Goal: Task Accomplishment & Management: Manage account settings

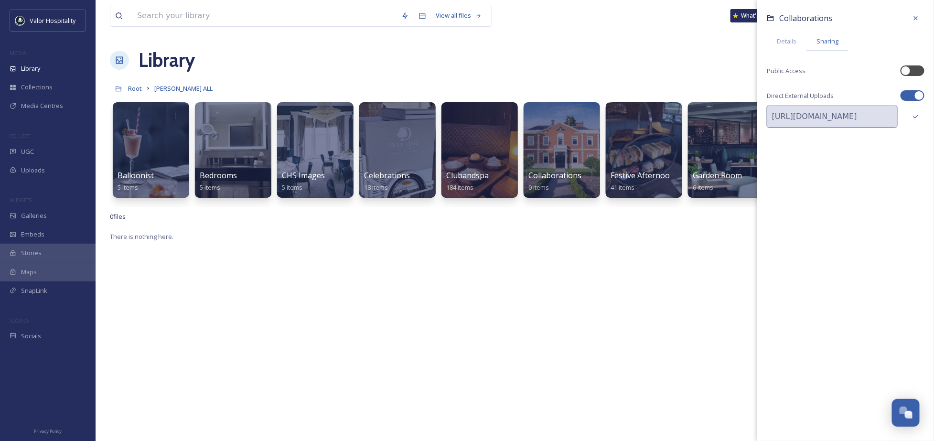
scroll to position [0, 78]
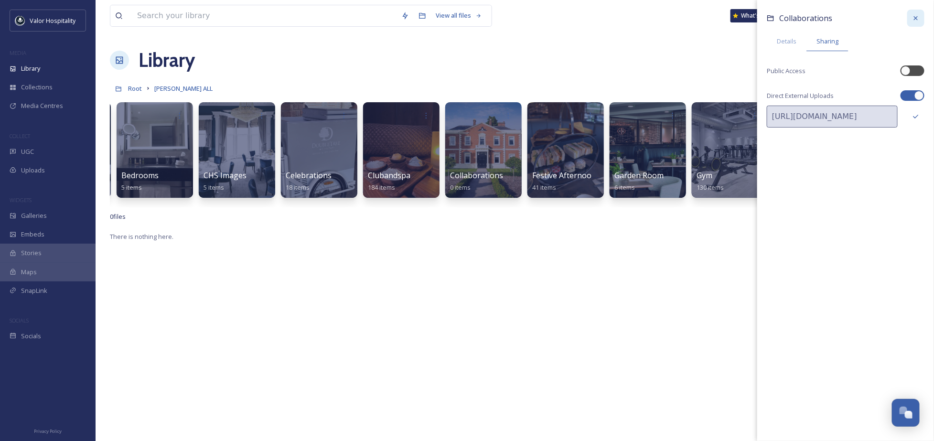
click at [914, 14] on icon at bounding box center [916, 18] width 8 height 8
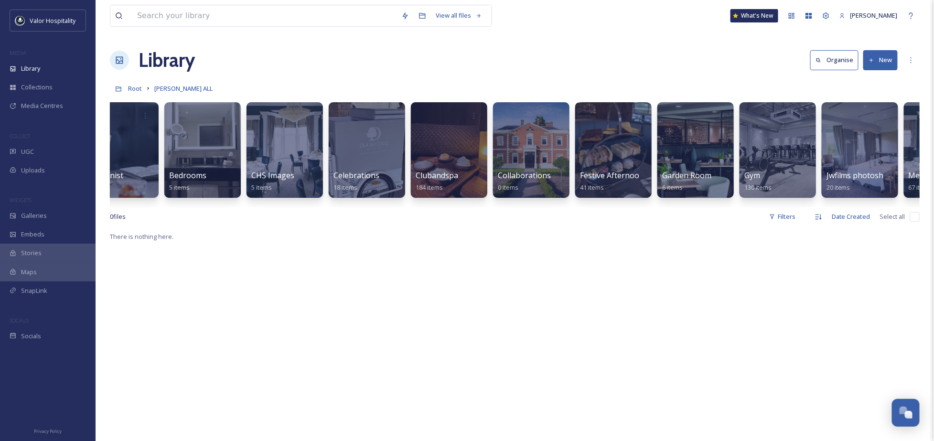
scroll to position [0, 0]
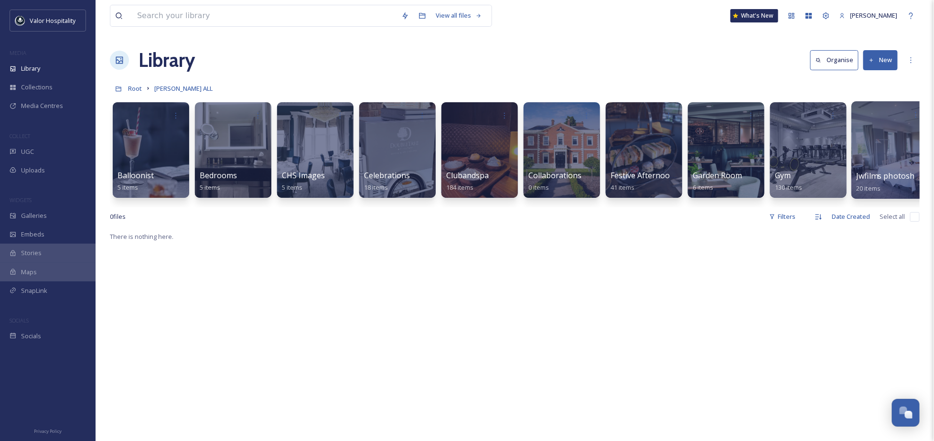
click at [879, 144] on div at bounding box center [890, 149] width 78 height 97
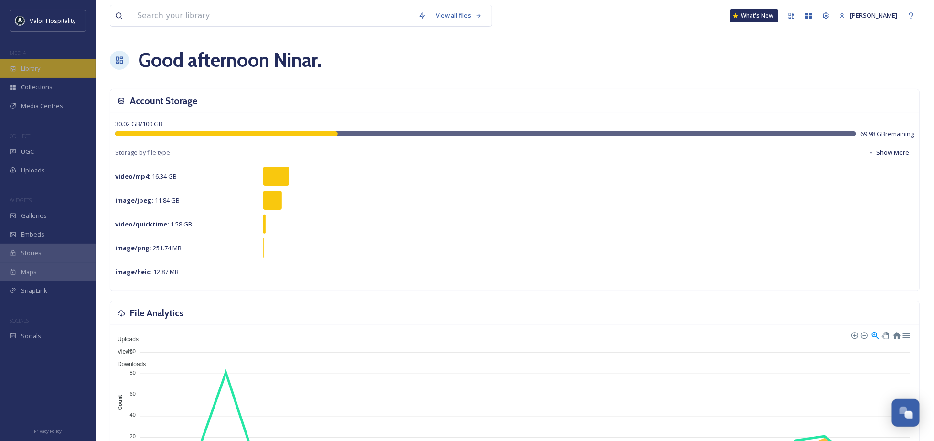
click at [55, 66] on div "Library" at bounding box center [48, 68] width 96 height 19
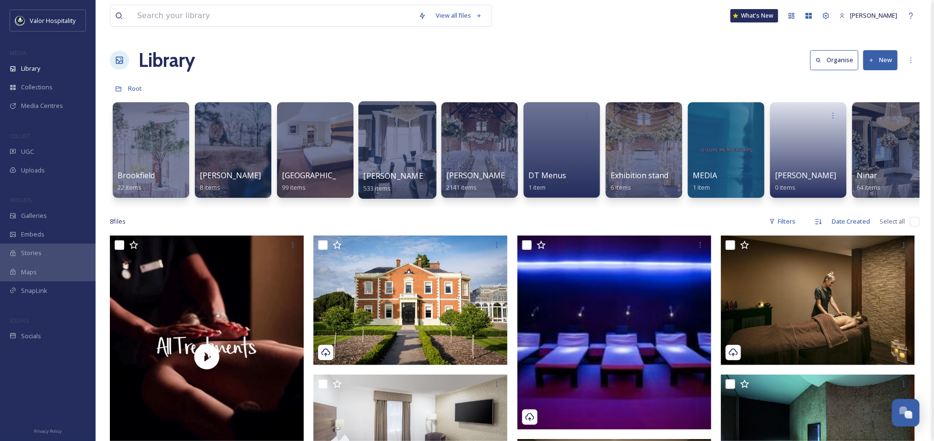
click at [390, 132] on div at bounding box center [397, 149] width 78 height 97
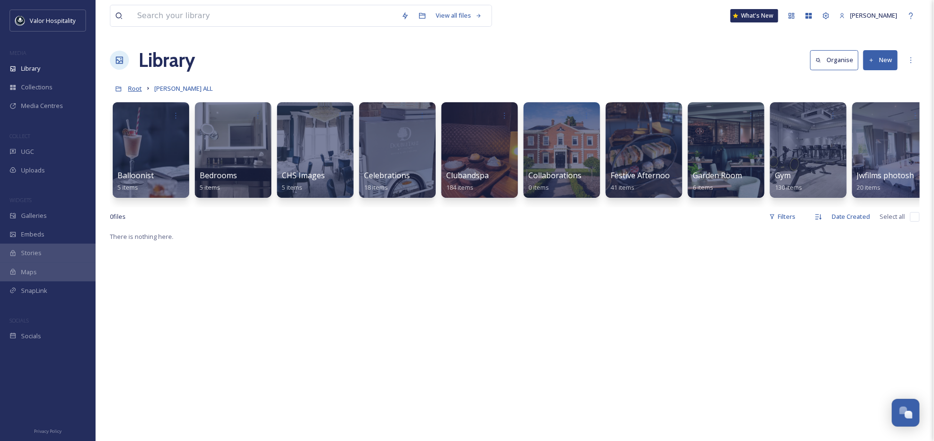
click at [141, 91] on span "Root" at bounding box center [135, 88] width 14 height 9
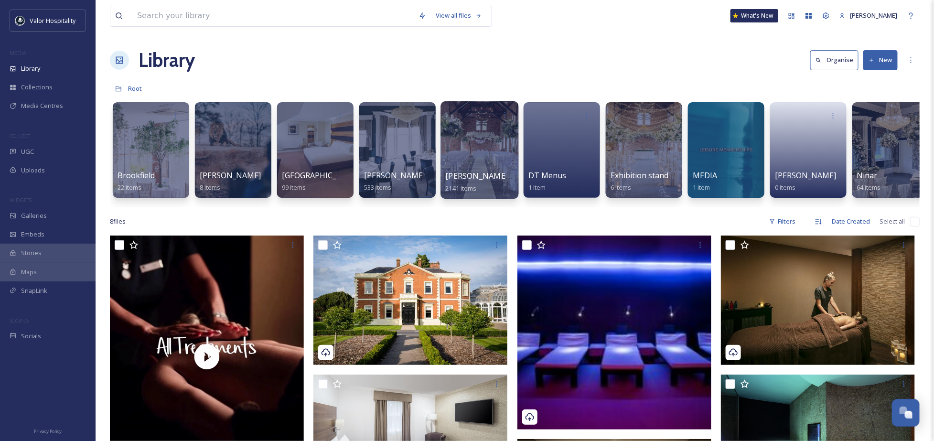
click at [474, 136] on div at bounding box center [479, 149] width 78 height 97
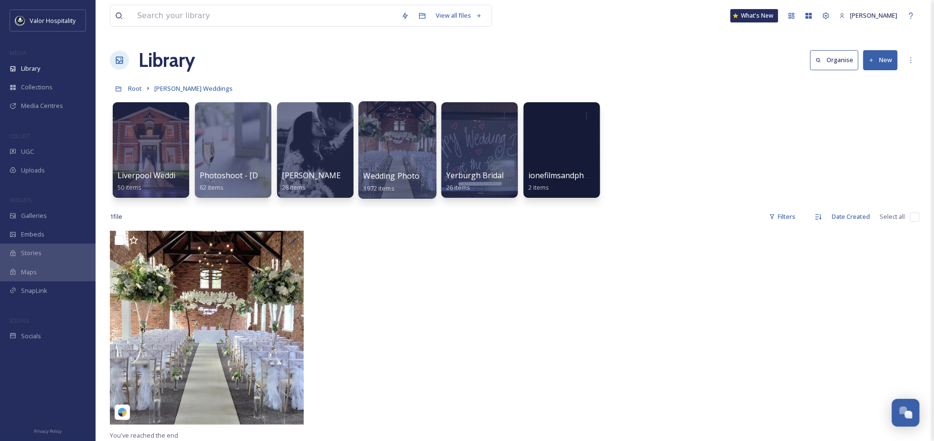
click at [398, 128] on div at bounding box center [397, 149] width 78 height 97
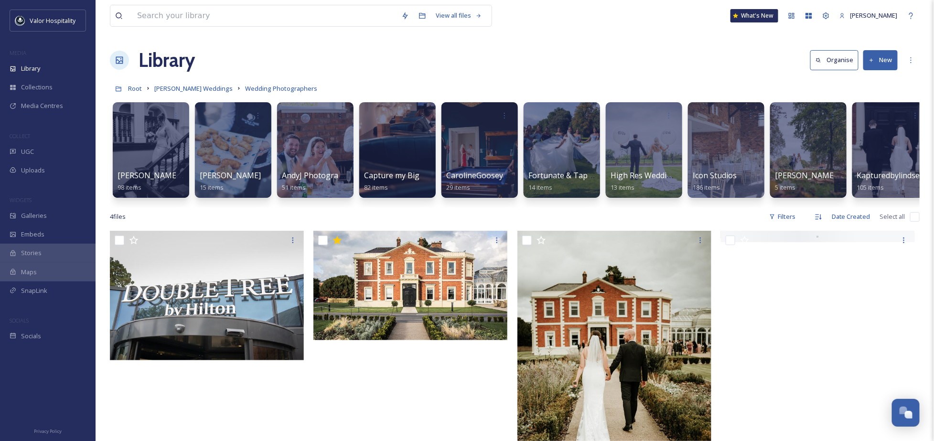
click at [887, 59] on button "New" at bounding box center [880, 60] width 34 height 20
click at [873, 115] on div "Folder" at bounding box center [870, 119] width 54 height 19
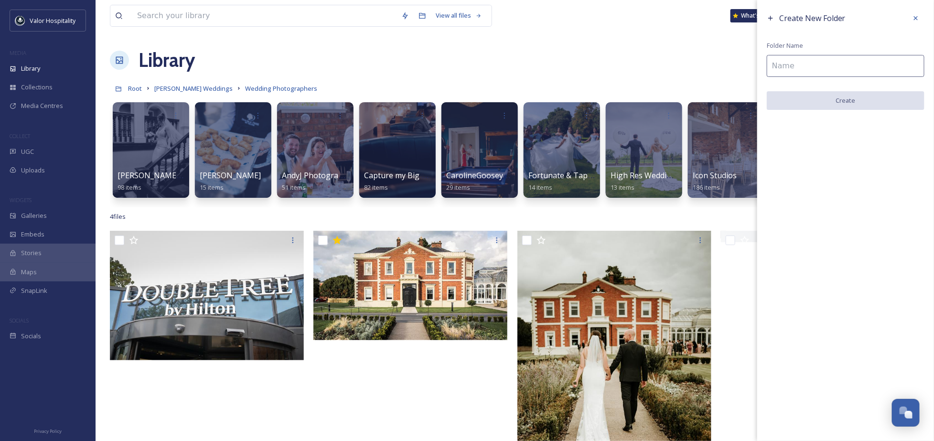
click at [831, 64] on input at bounding box center [845, 66] width 158 height 22
paste input "photography_byzoenickola"
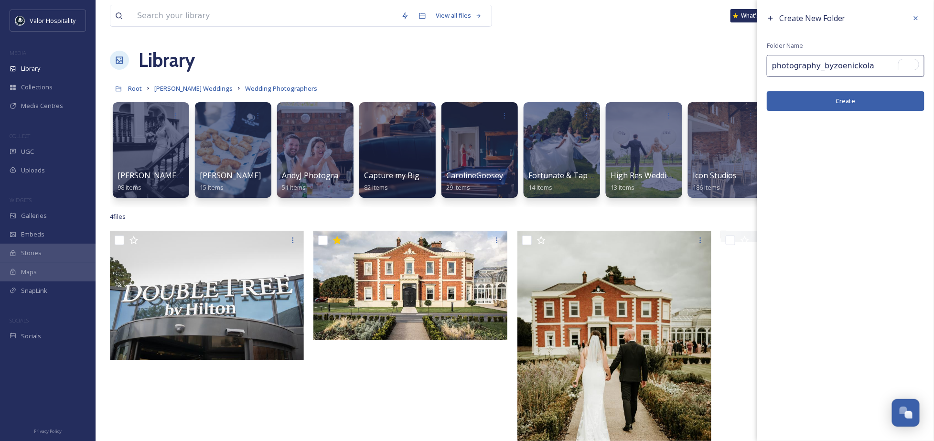
type input "photography_byzoenickola"
click at [857, 100] on button "Create" at bounding box center [845, 101] width 158 height 20
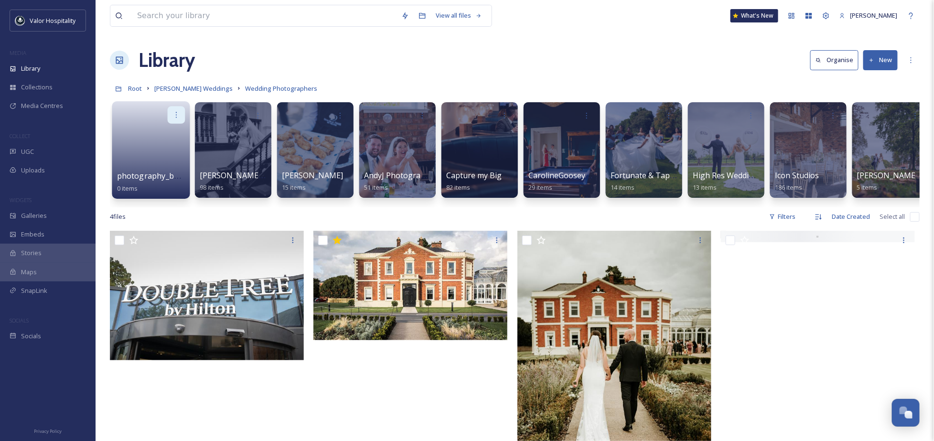
click at [177, 113] on icon at bounding box center [176, 115] width 8 height 8
click at [167, 132] on span "Edit / Share" at bounding box center [152, 136] width 33 height 10
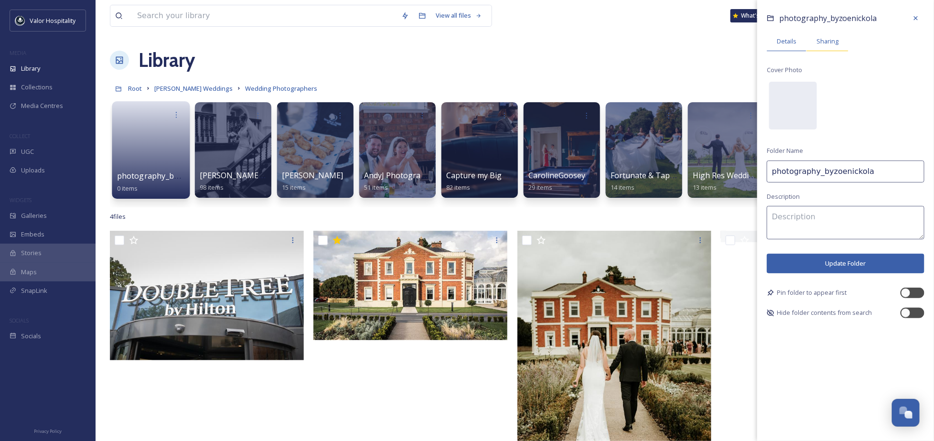
click at [832, 44] on span "Sharing" at bounding box center [827, 41] width 22 height 9
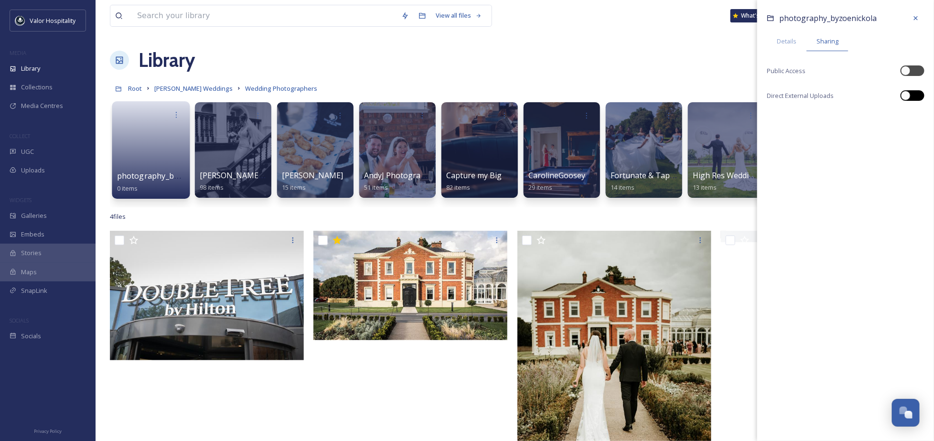
click at [910, 93] on div at bounding box center [912, 95] width 24 height 11
checkbox input "true"
click at [916, 115] on icon at bounding box center [916, 117] width 6 height 6
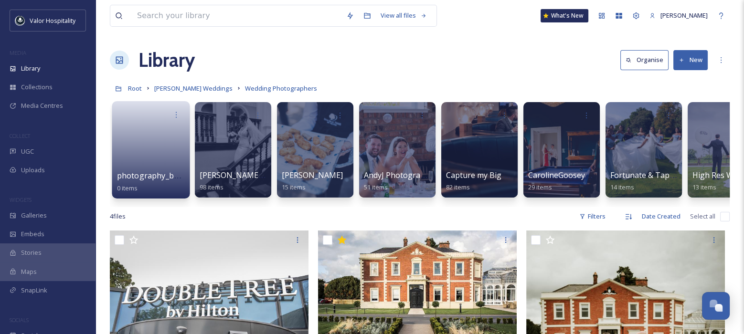
drag, startPoint x: 256, startPoint y: 56, endPoint x: 235, endPoint y: 72, distance: 25.9
click at [256, 56] on div "Library Organise New" at bounding box center [420, 60] width 620 height 29
click at [53, 231] on div "Embeds" at bounding box center [48, 234] width 96 height 19
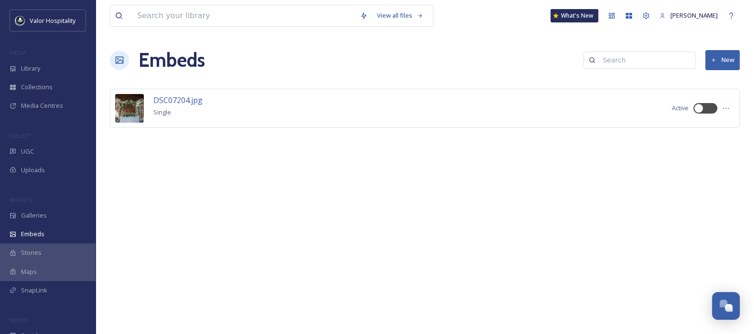
click at [62, 274] on div "Maps" at bounding box center [48, 272] width 96 height 19
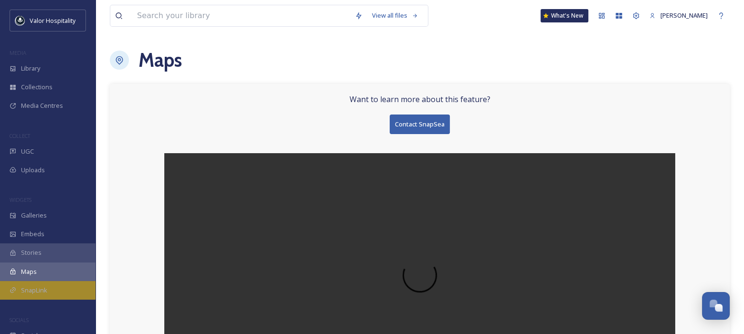
click at [56, 290] on div "SnapLink" at bounding box center [48, 290] width 96 height 19
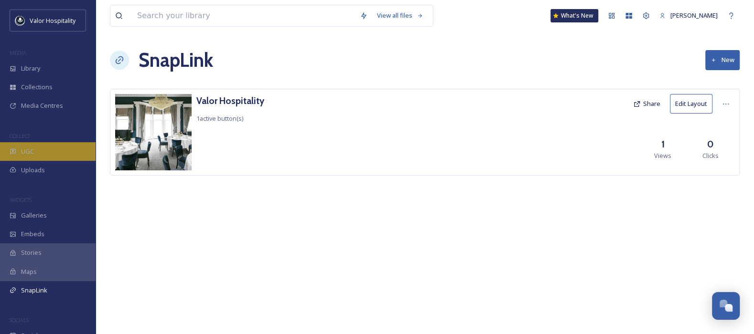
click at [35, 160] on div "UGC" at bounding box center [48, 151] width 96 height 19
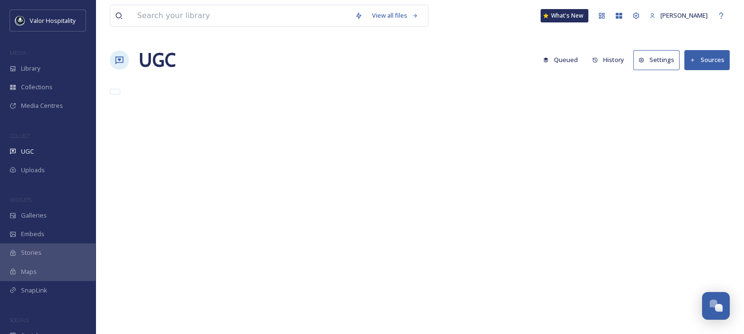
click at [50, 172] on div "Uploads" at bounding box center [48, 170] width 96 height 19
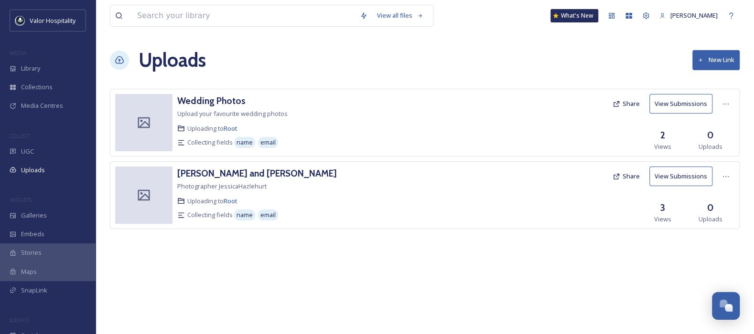
click at [50, 220] on div "Galleries" at bounding box center [48, 215] width 96 height 19
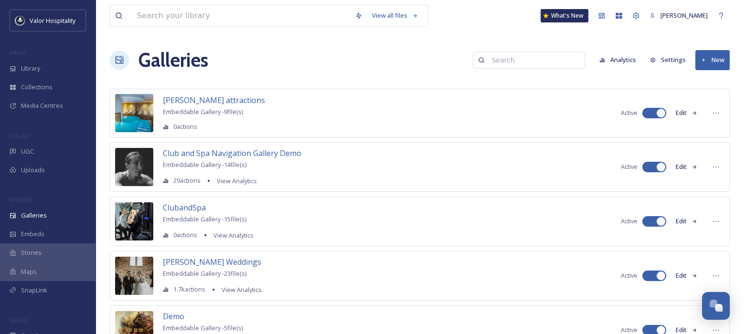
click at [68, 250] on div "Stories" at bounding box center [48, 253] width 96 height 19
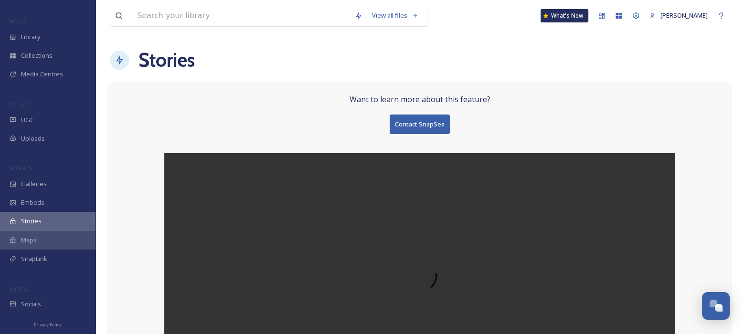
scroll to position [84, 0]
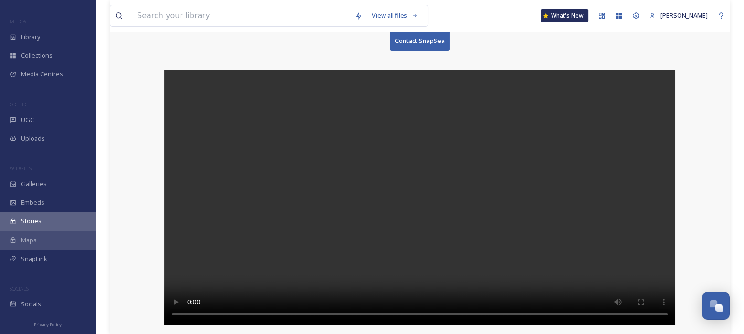
click at [58, 244] on div "Maps" at bounding box center [48, 240] width 96 height 19
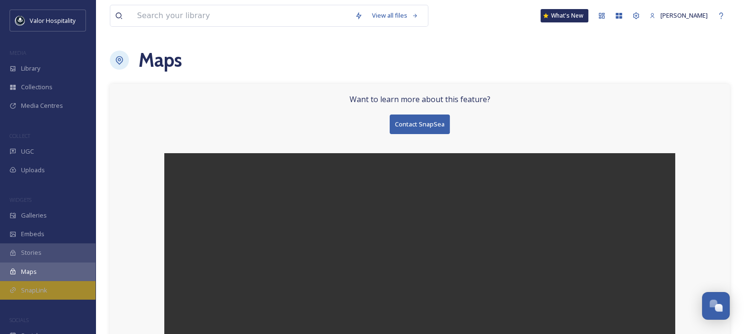
click at [51, 290] on div "SnapLink" at bounding box center [48, 290] width 96 height 19
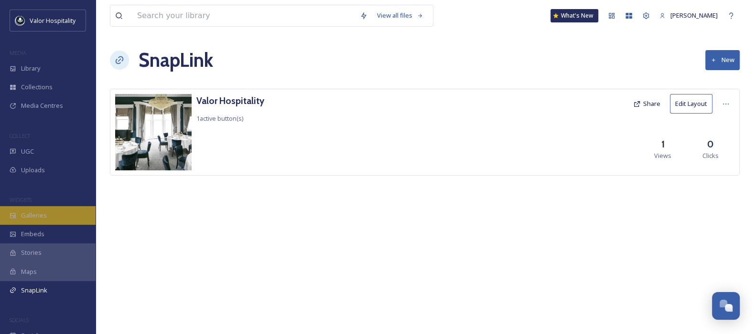
click at [42, 215] on span "Galleries" at bounding box center [34, 215] width 26 height 9
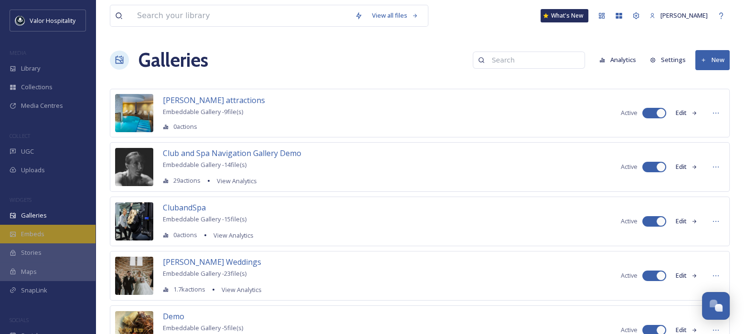
click at [42, 226] on div "Embeds" at bounding box center [48, 234] width 96 height 19
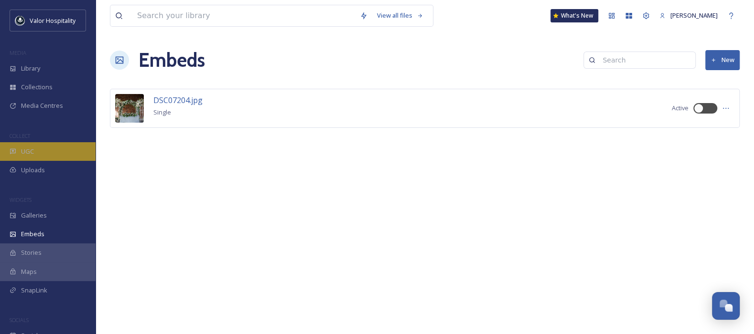
click at [51, 154] on div "UGC" at bounding box center [48, 151] width 96 height 19
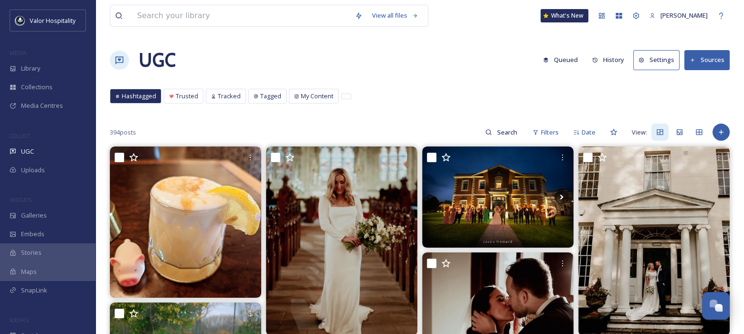
click at [655, 60] on button "Settings" at bounding box center [656, 60] width 46 height 20
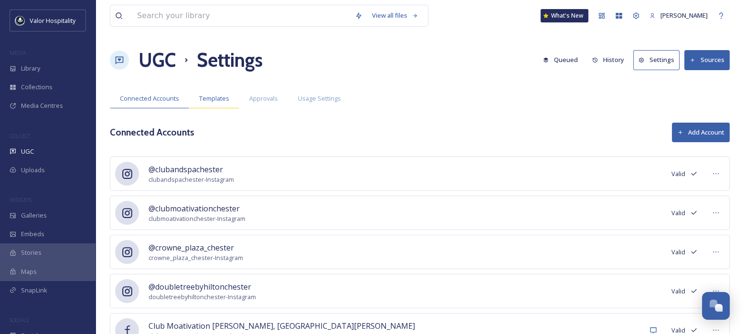
click at [224, 95] on span "Templates" at bounding box center [214, 98] width 30 height 9
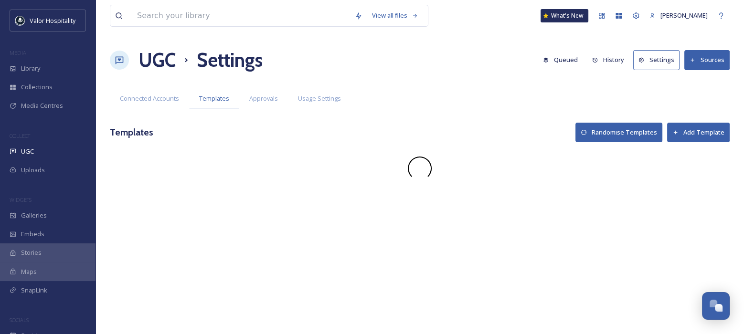
click at [260, 99] on span "Approvals" at bounding box center [263, 98] width 29 height 9
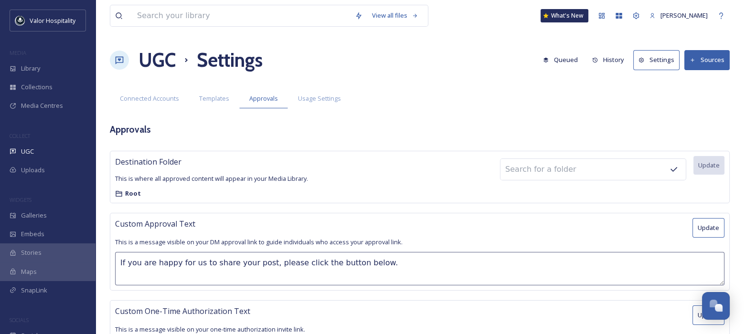
click at [311, 98] on span "Usage Settings" at bounding box center [319, 98] width 43 height 9
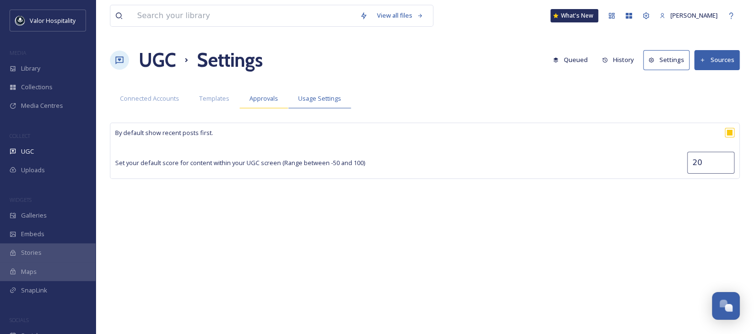
click at [273, 97] on span "Approvals" at bounding box center [263, 98] width 29 height 9
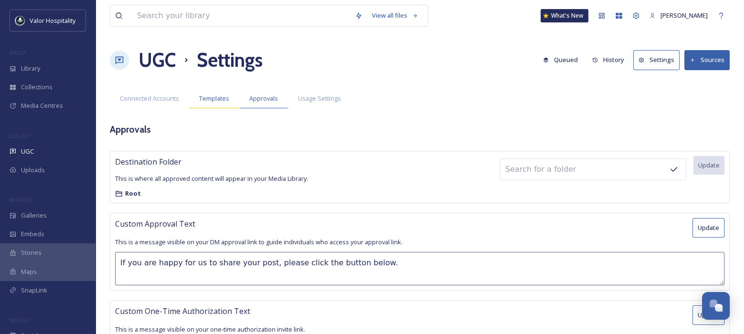
click at [209, 96] on span "Templates" at bounding box center [214, 98] width 30 height 9
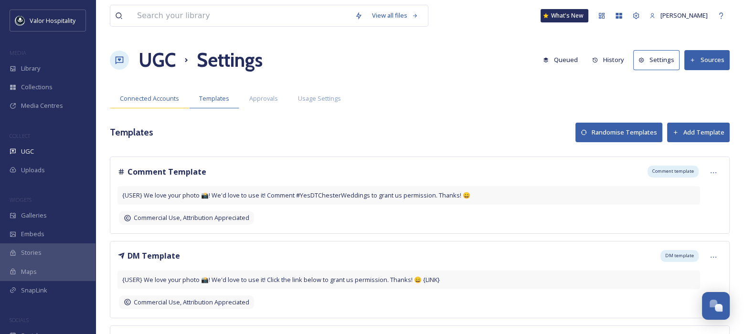
click at [139, 101] on span "Connected Accounts" at bounding box center [149, 98] width 59 height 9
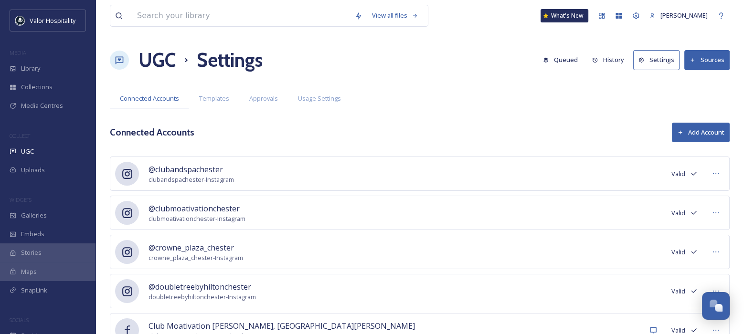
click at [405, 84] on div "View all files What's New Ninar Elkak UGC Settings Queued History Settings Sour…" at bounding box center [420, 247] width 649 height 494
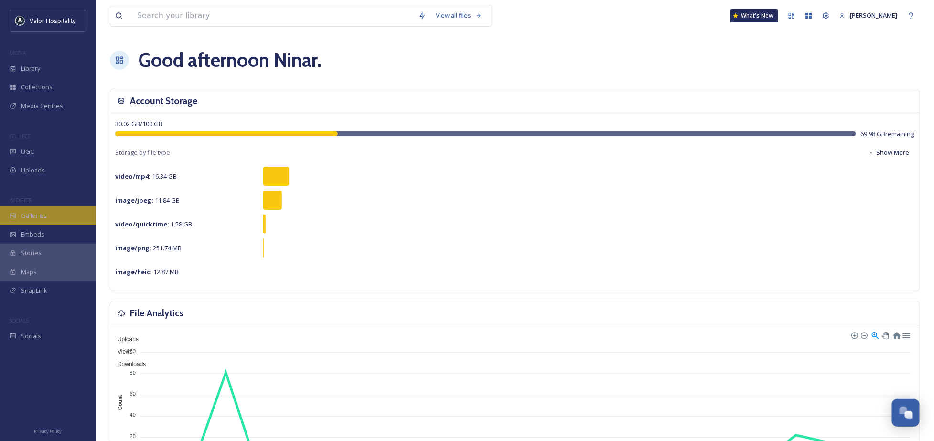
click at [49, 213] on div "Galleries" at bounding box center [48, 215] width 96 height 19
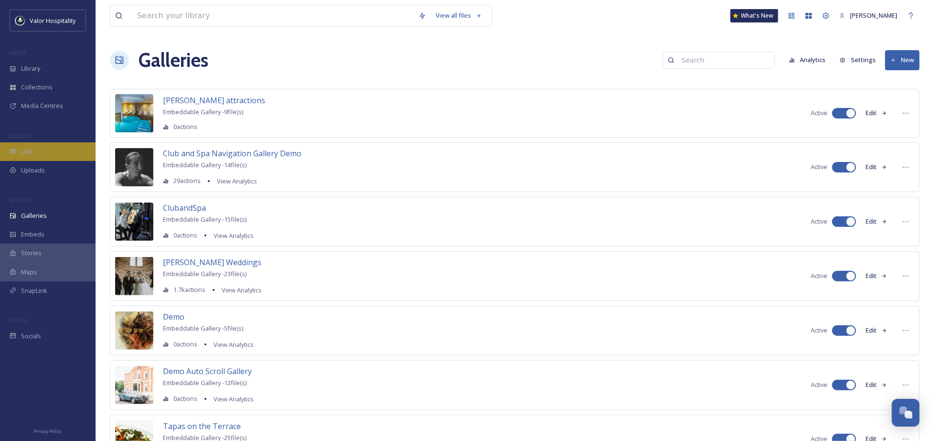
click at [32, 157] on div "UGC" at bounding box center [48, 151] width 96 height 19
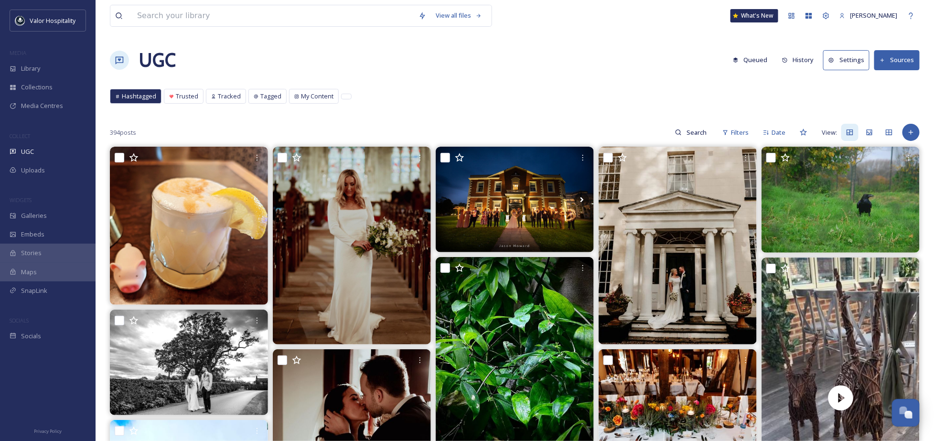
click at [857, 59] on button "Settings" at bounding box center [846, 60] width 46 height 20
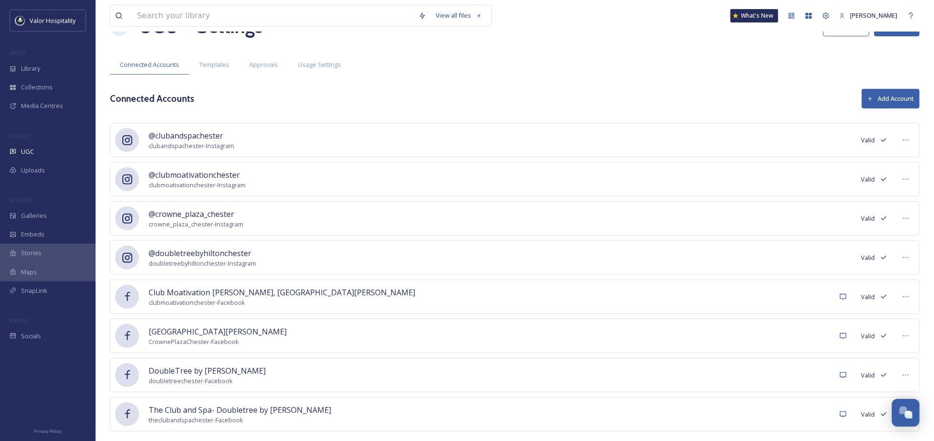
scroll to position [53, 0]
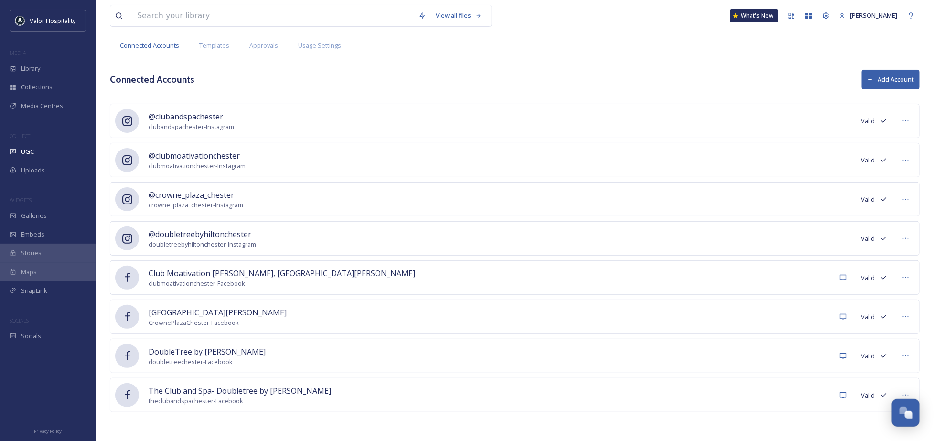
click at [909, 79] on button "Add Account" at bounding box center [891, 80] width 58 height 20
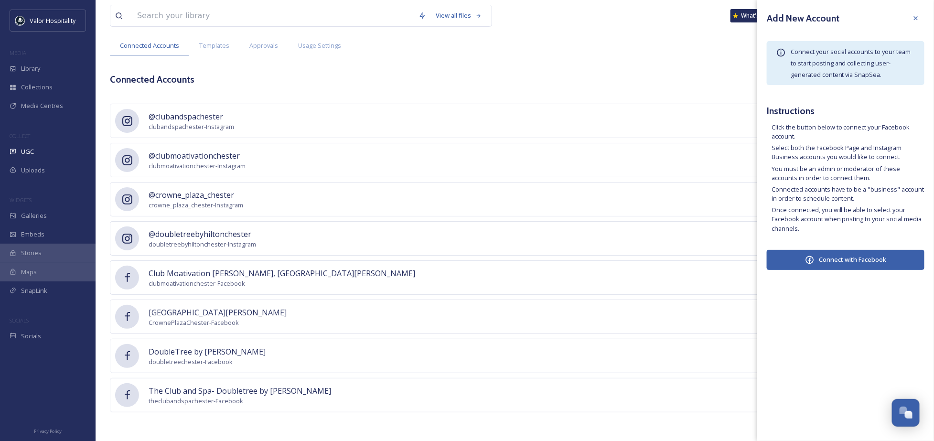
click at [840, 258] on button "Connect with Facebook" at bounding box center [845, 260] width 158 height 20
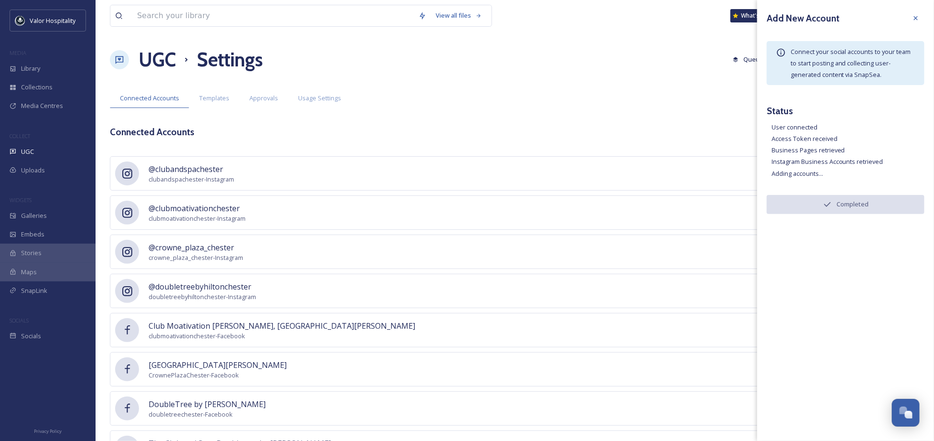
scroll to position [0, 0]
